Goal: Task Accomplishment & Management: Check status

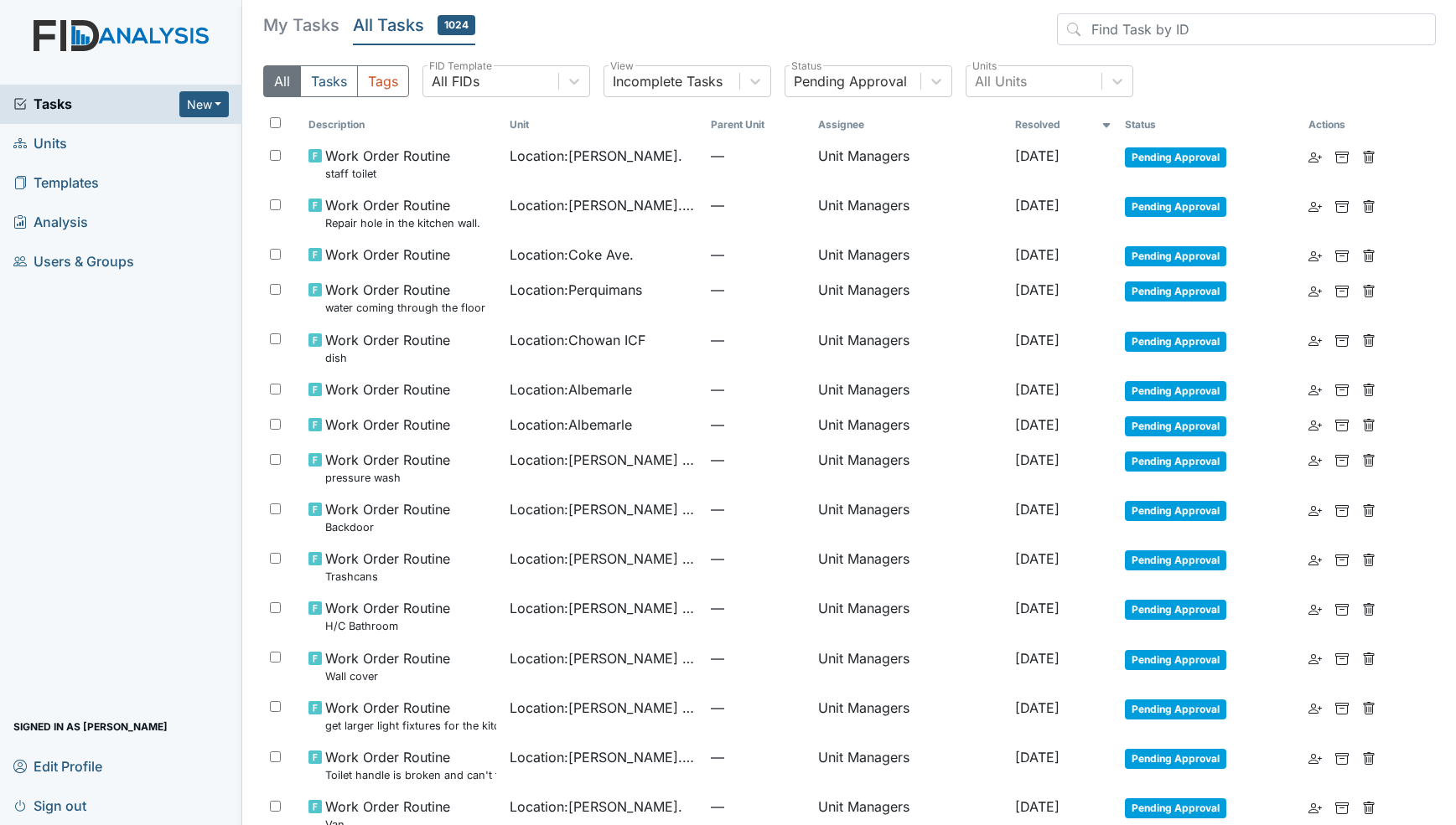
drag, startPoint x: 117, startPoint y: 35, endPoint x: 96, endPoint y: 105, distance: 73.1
click at [117, 35] on img at bounding box center [121, 51] width 243 height 64
click at [78, 119] on div "Tasks New Form Inspection Document Bundle" at bounding box center [121, 105] width 243 height 39
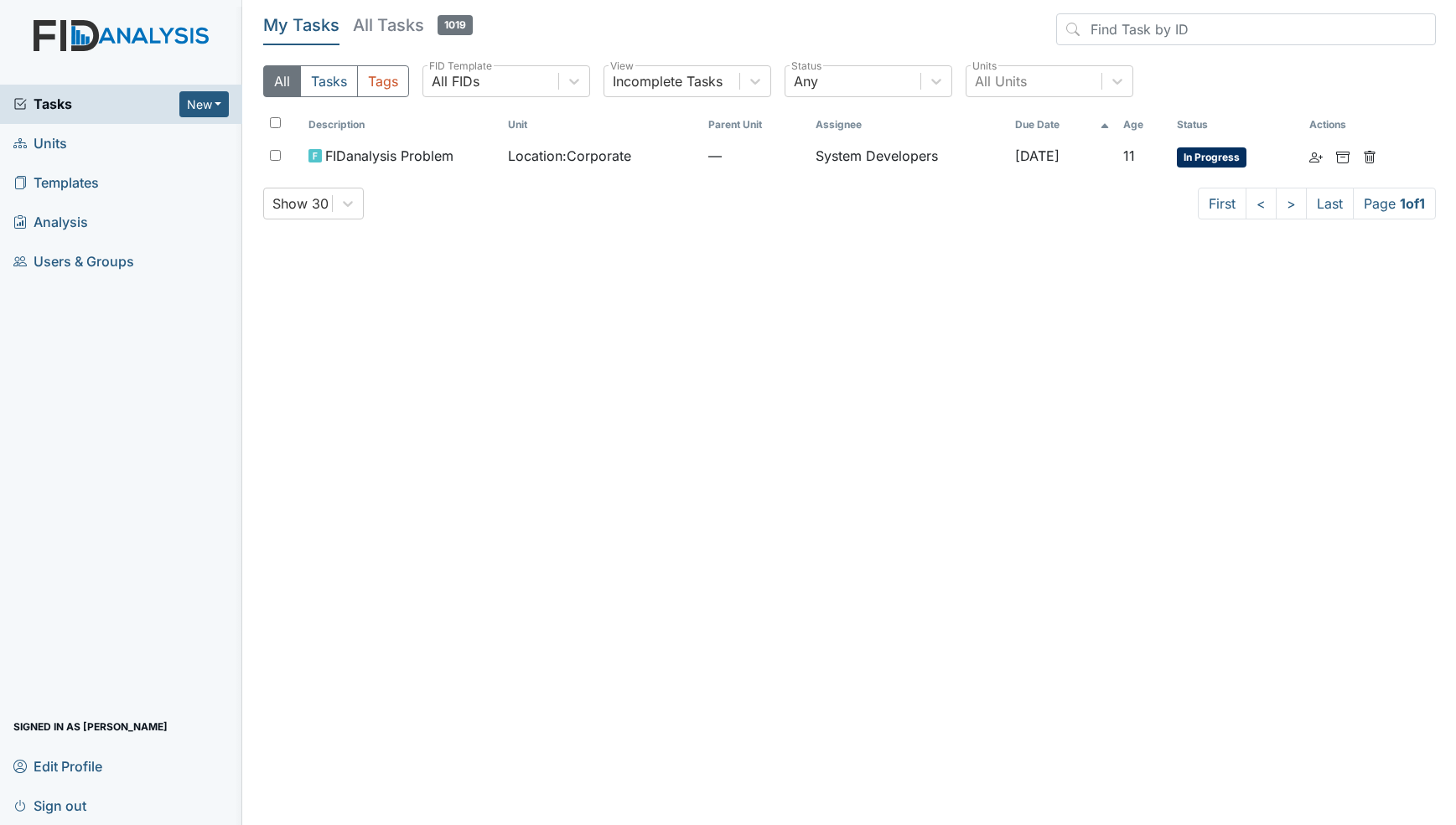
click at [380, 15] on h5 "All Tasks 1019" at bounding box center [413, 25] width 120 height 23
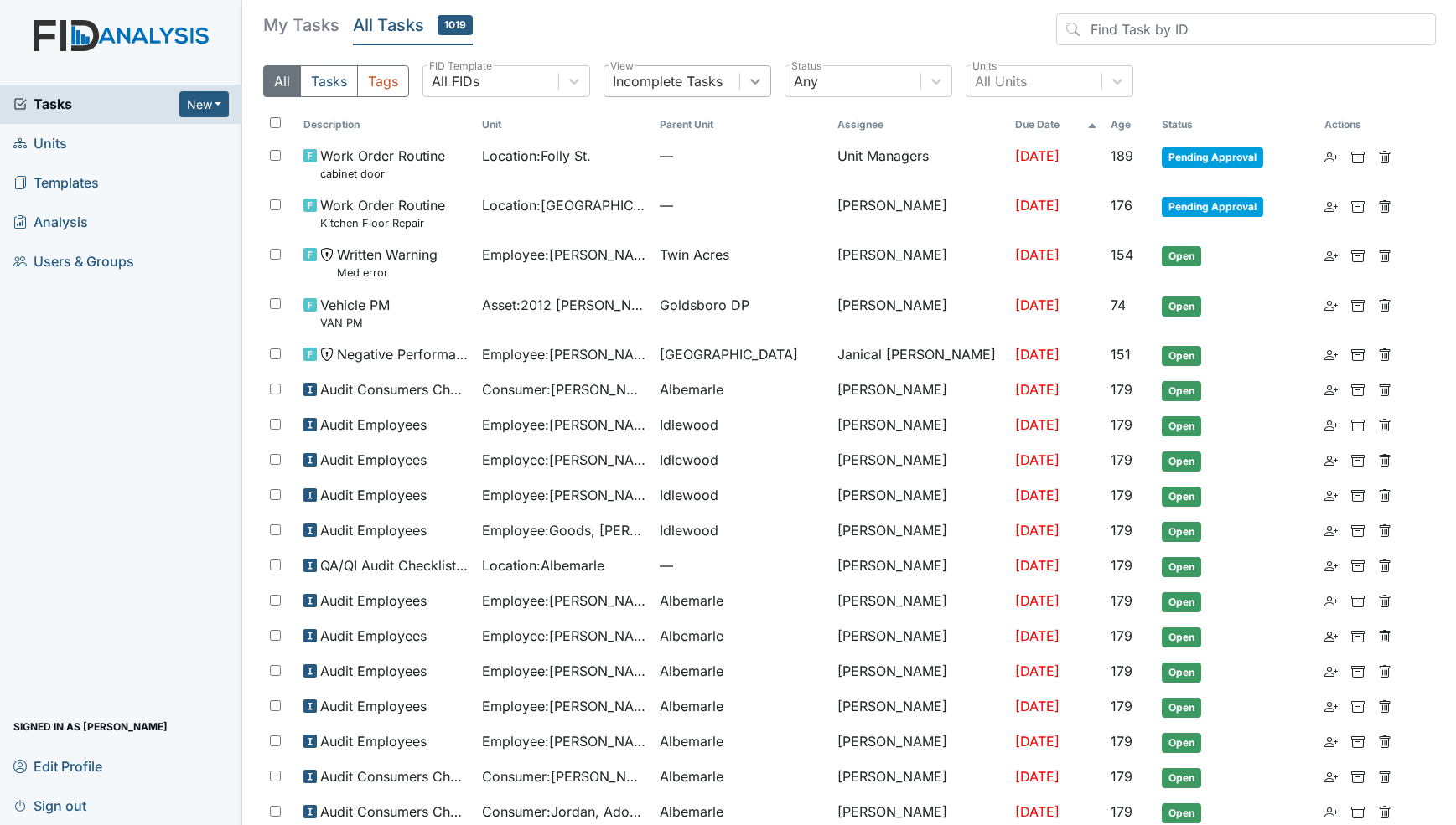
click at [747, 85] on icon at bounding box center [755, 81] width 17 height 17
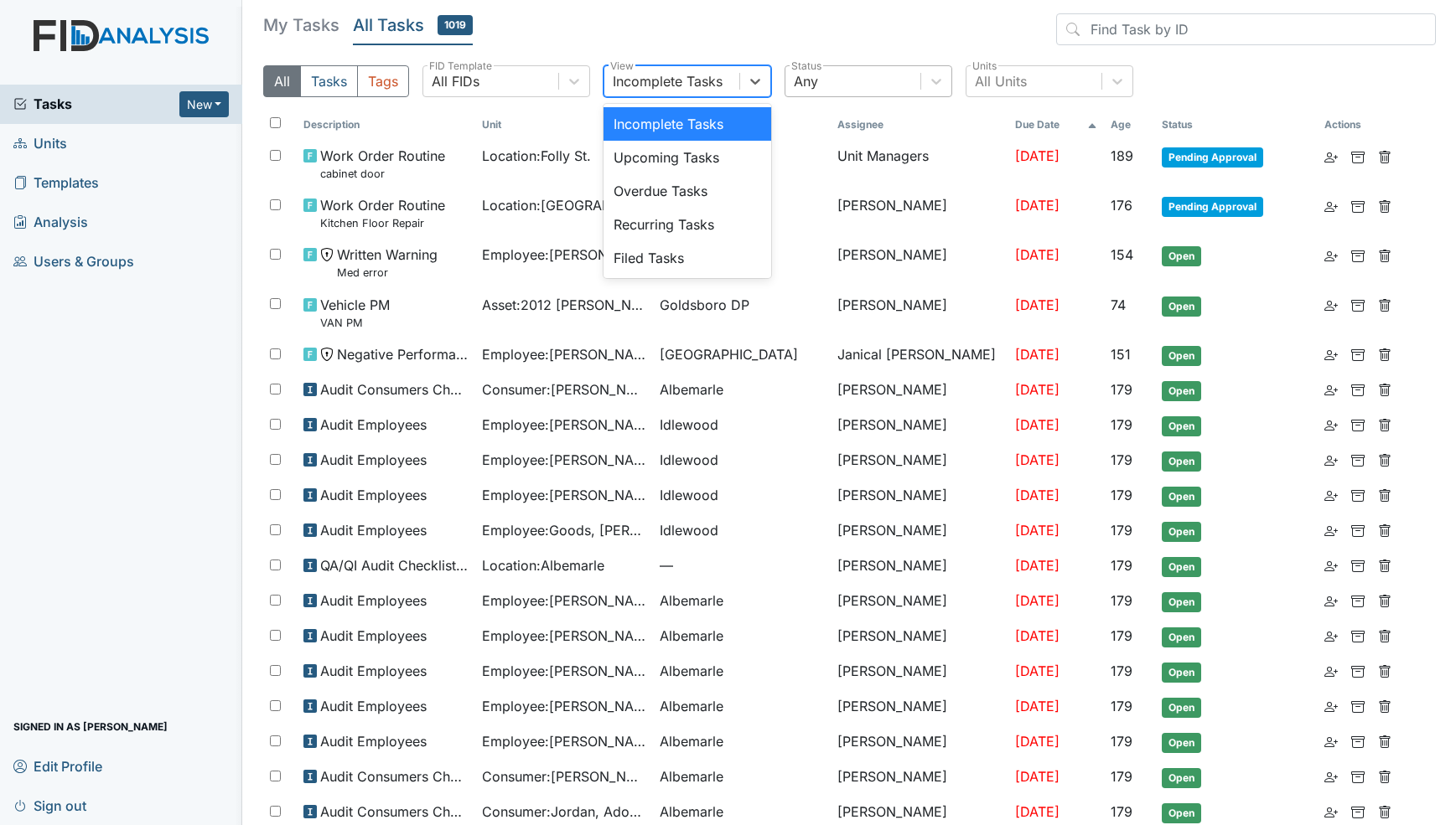
click at [901, 87] on div "Any" at bounding box center [852, 81] width 135 height 30
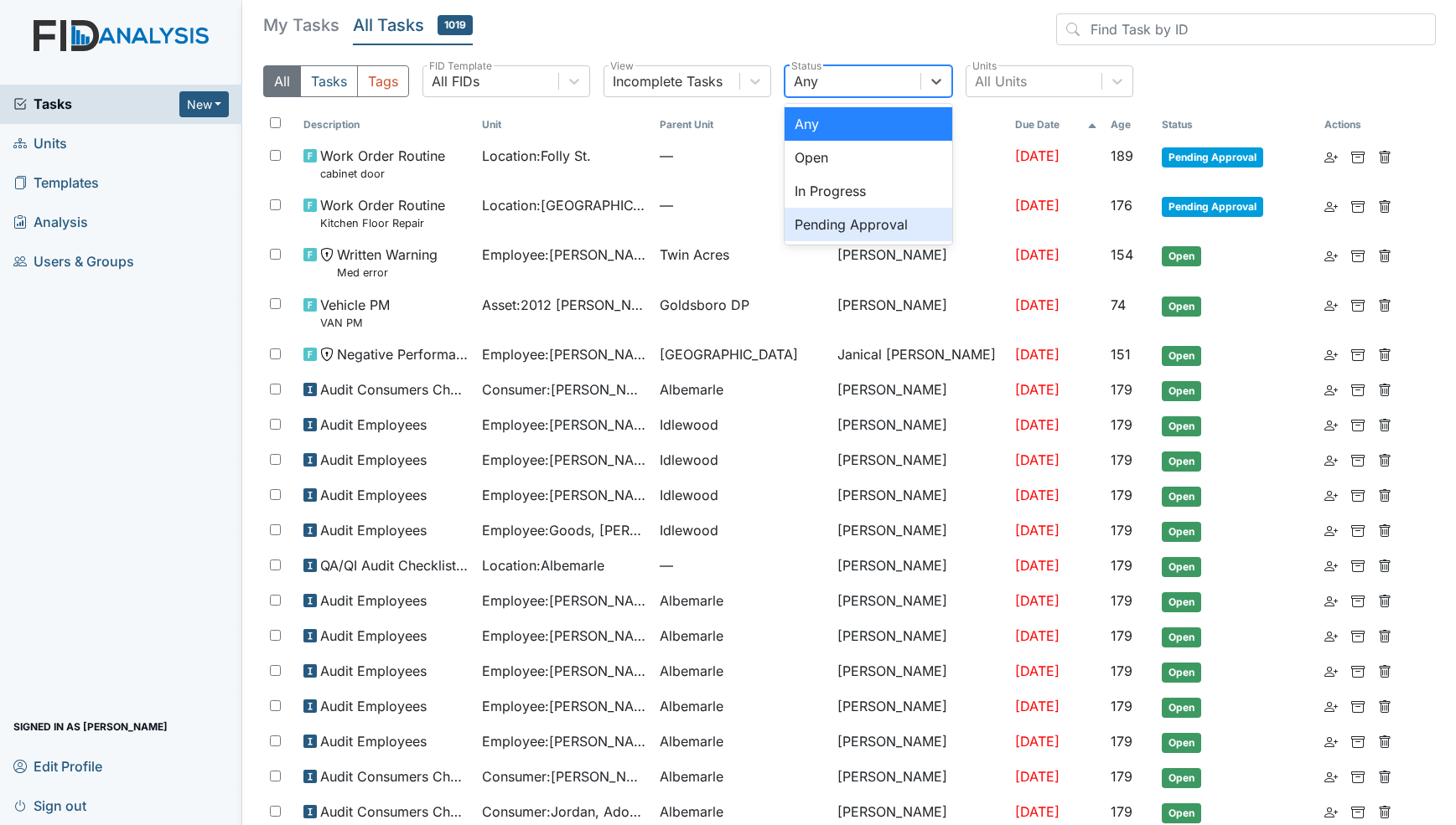
click at [884, 223] on div "Pending Approval" at bounding box center [868, 224] width 168 height 33
